Goal: Navigation & Orientation: Go to known website

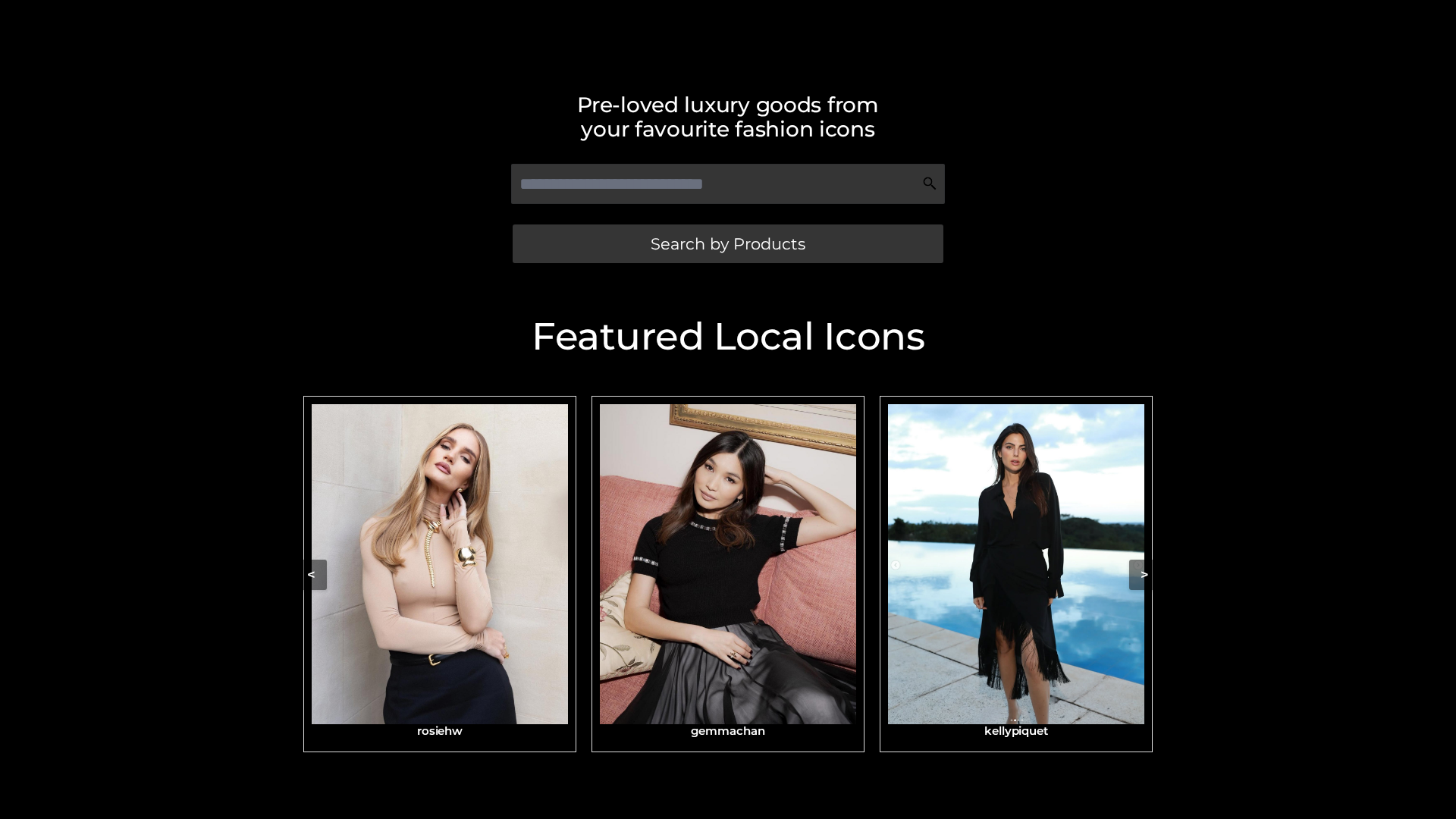
scroll to position [323, 0]
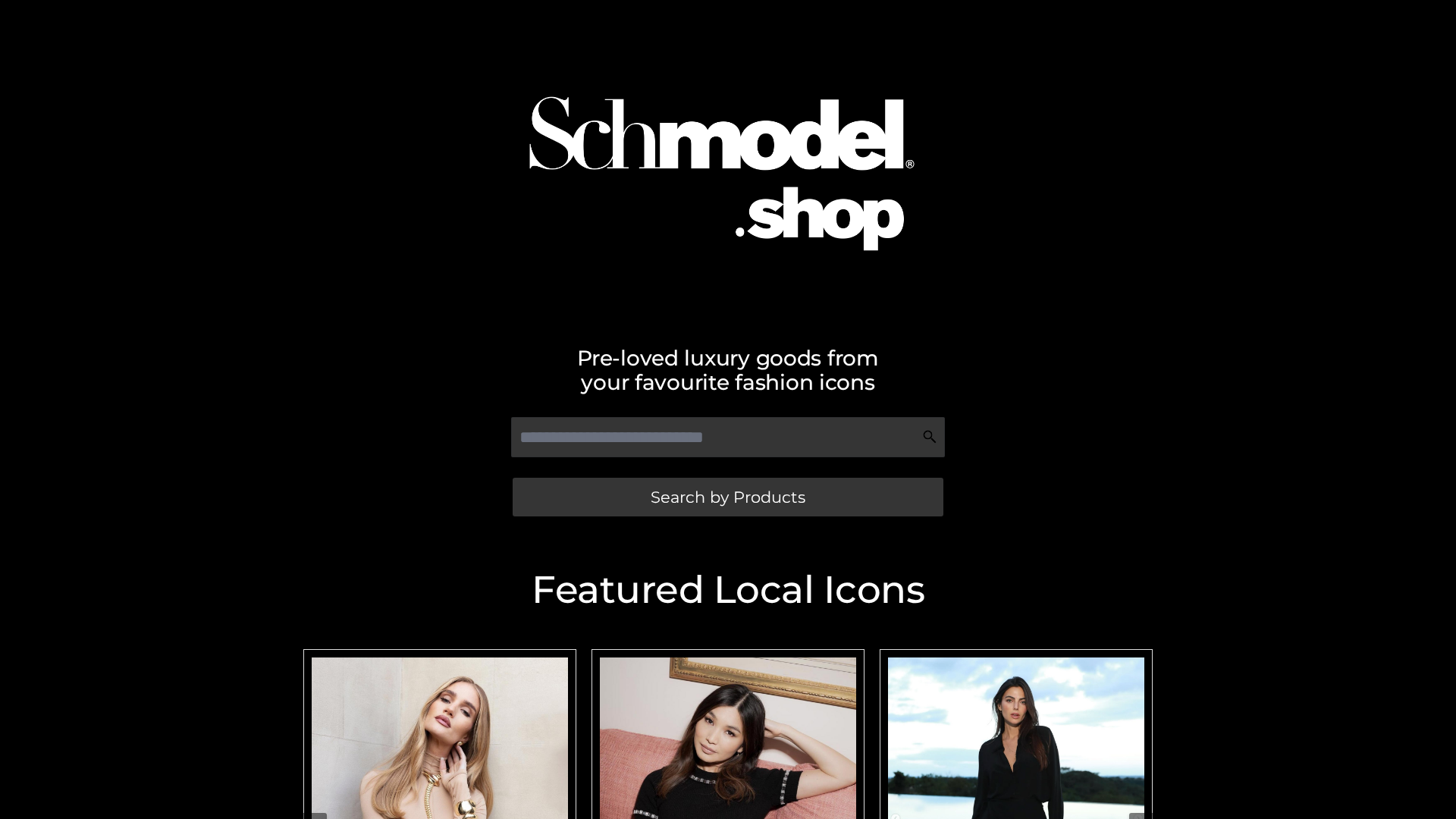
scroll to position [18, 0]
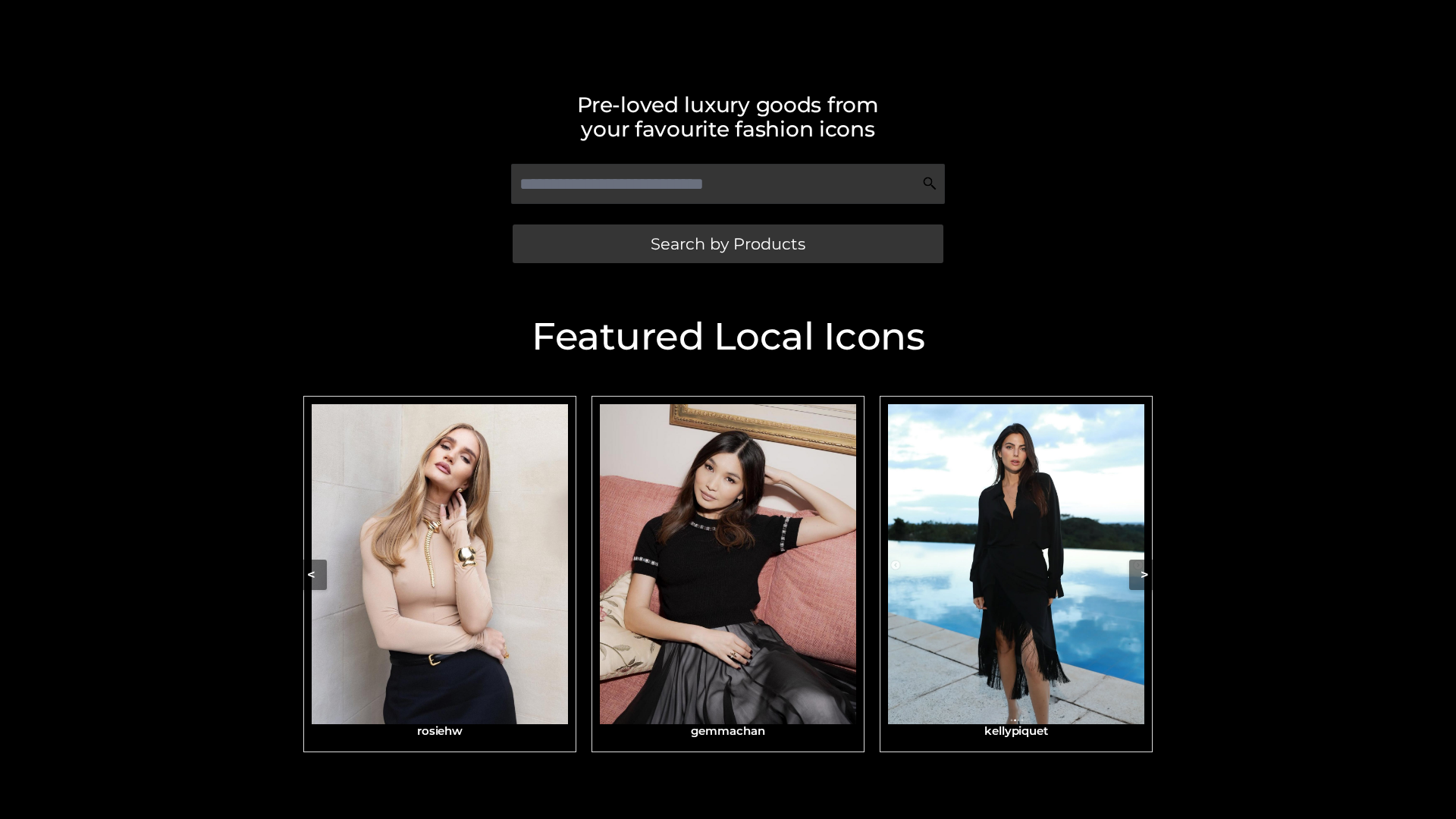
scroll to position [323, 0]
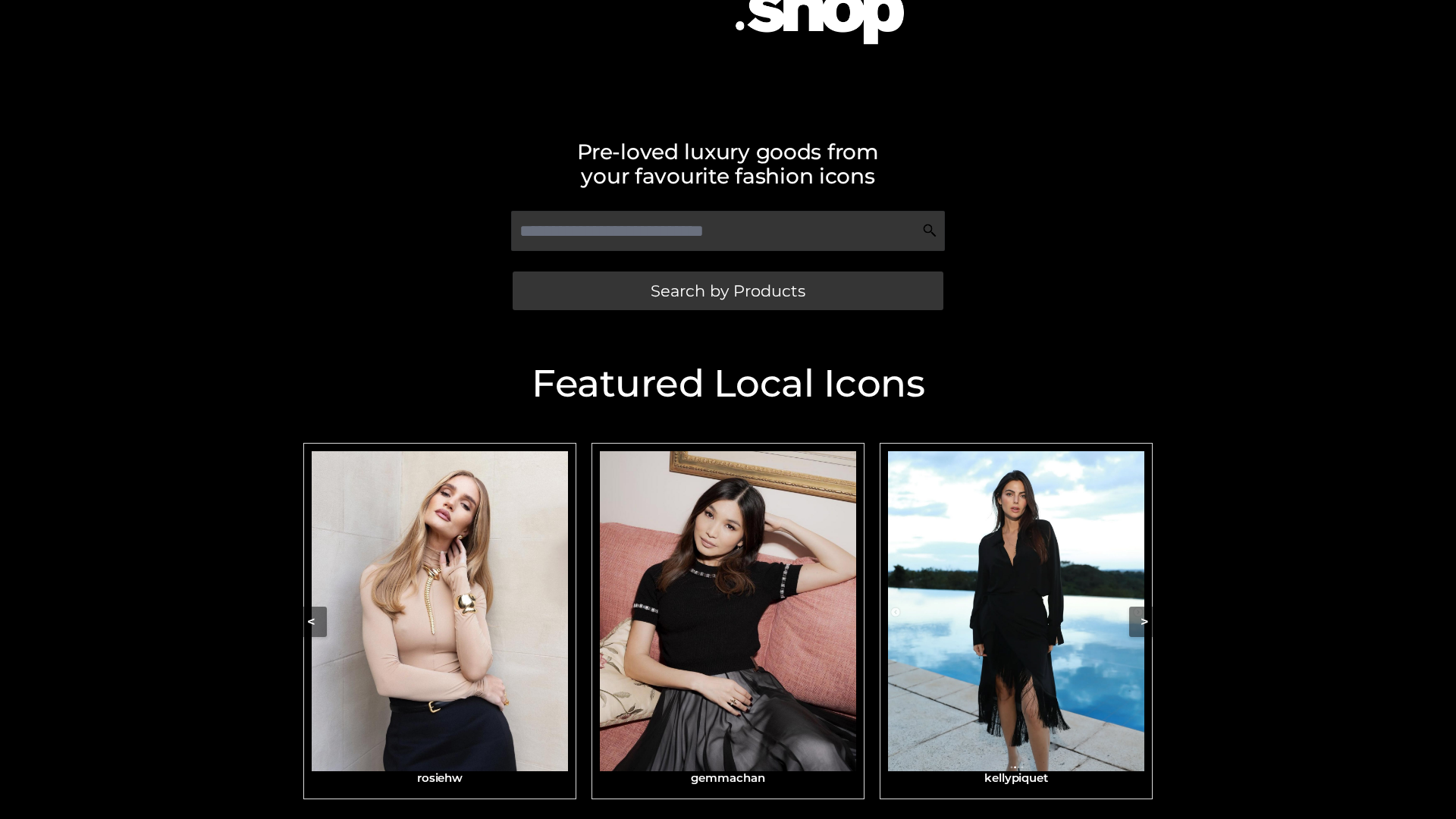
scroll to position [323, 0]
